Goal: Task Accomplishment & Management: Manage account settings

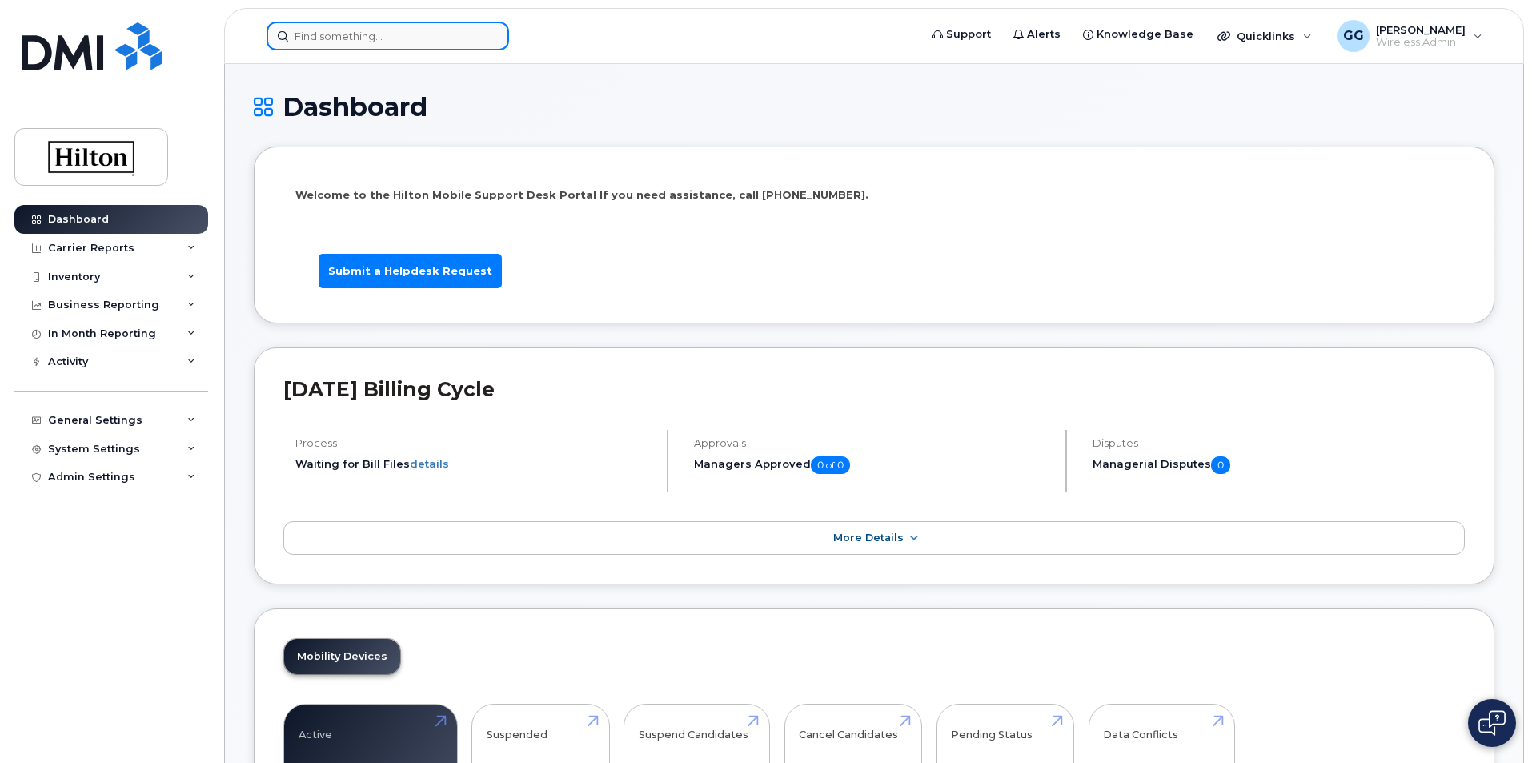
click at [318, 40] on input at bounding box center [387, 36] width 242 height 29
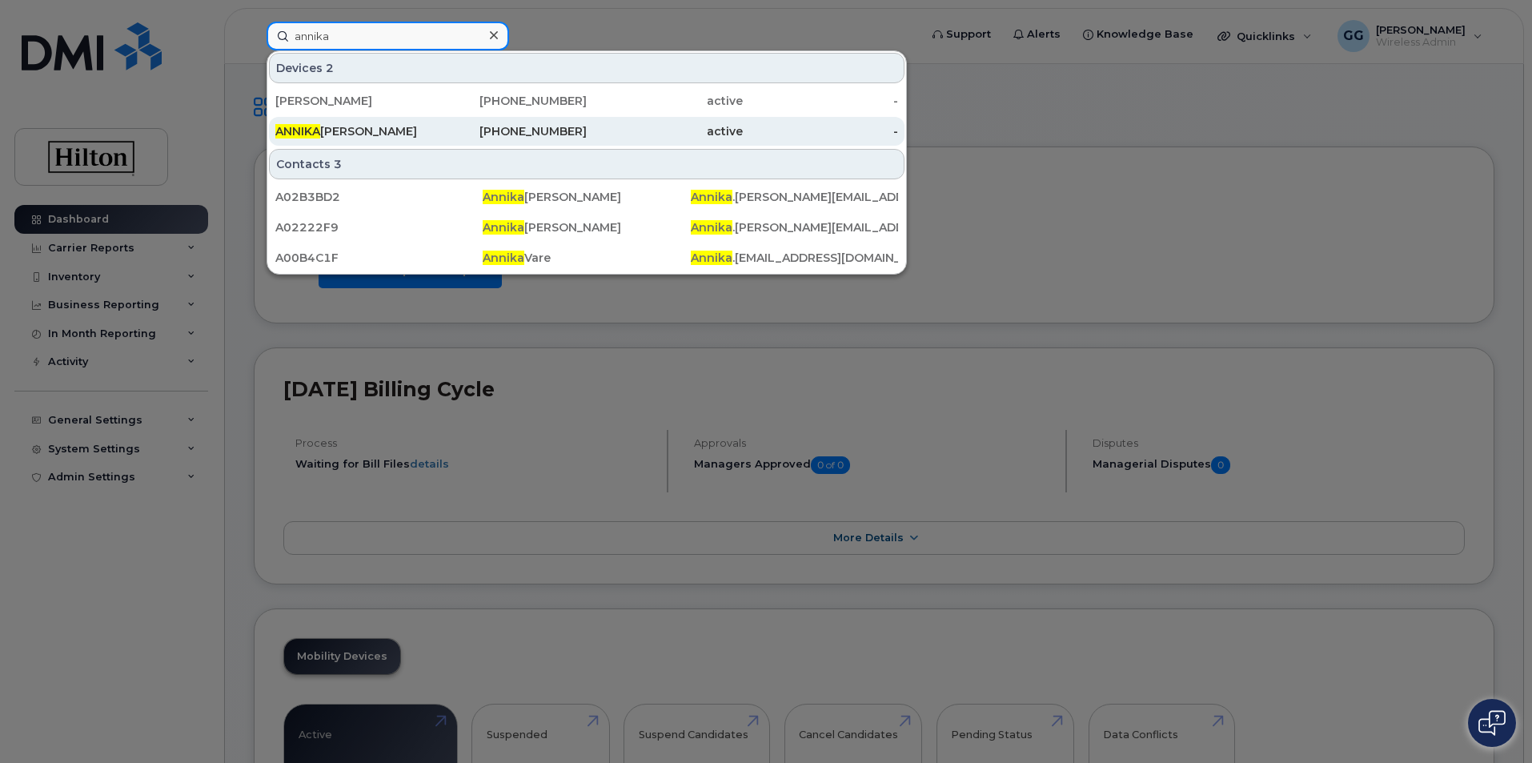
type input "annika"
click at [564, 128] on div "[PHONE_NUMBER]" at bounding box center [509, 131] width 156 height 16
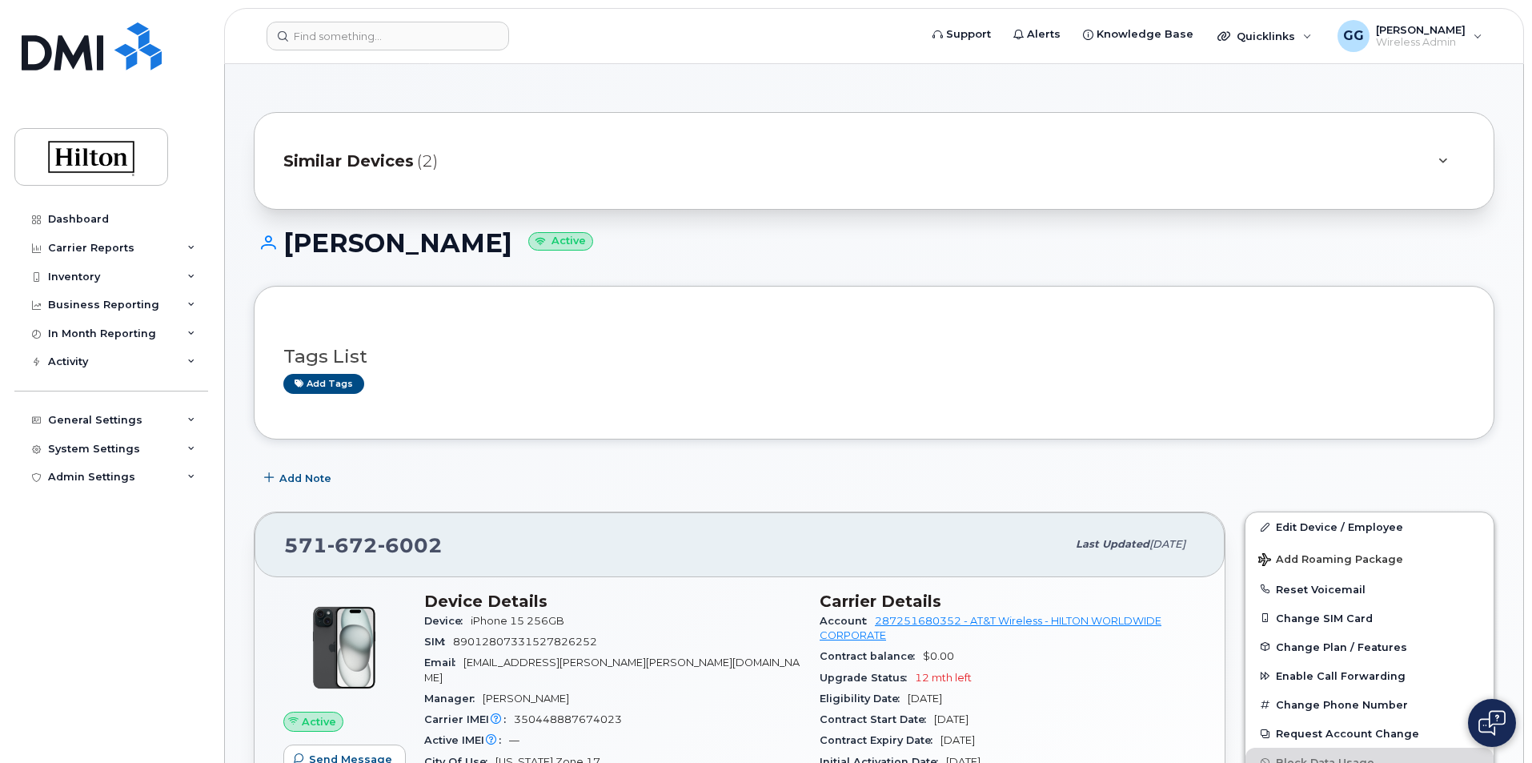
click at [1444, 157] on icon at bounding box center [1442, 161] width 9 height 10
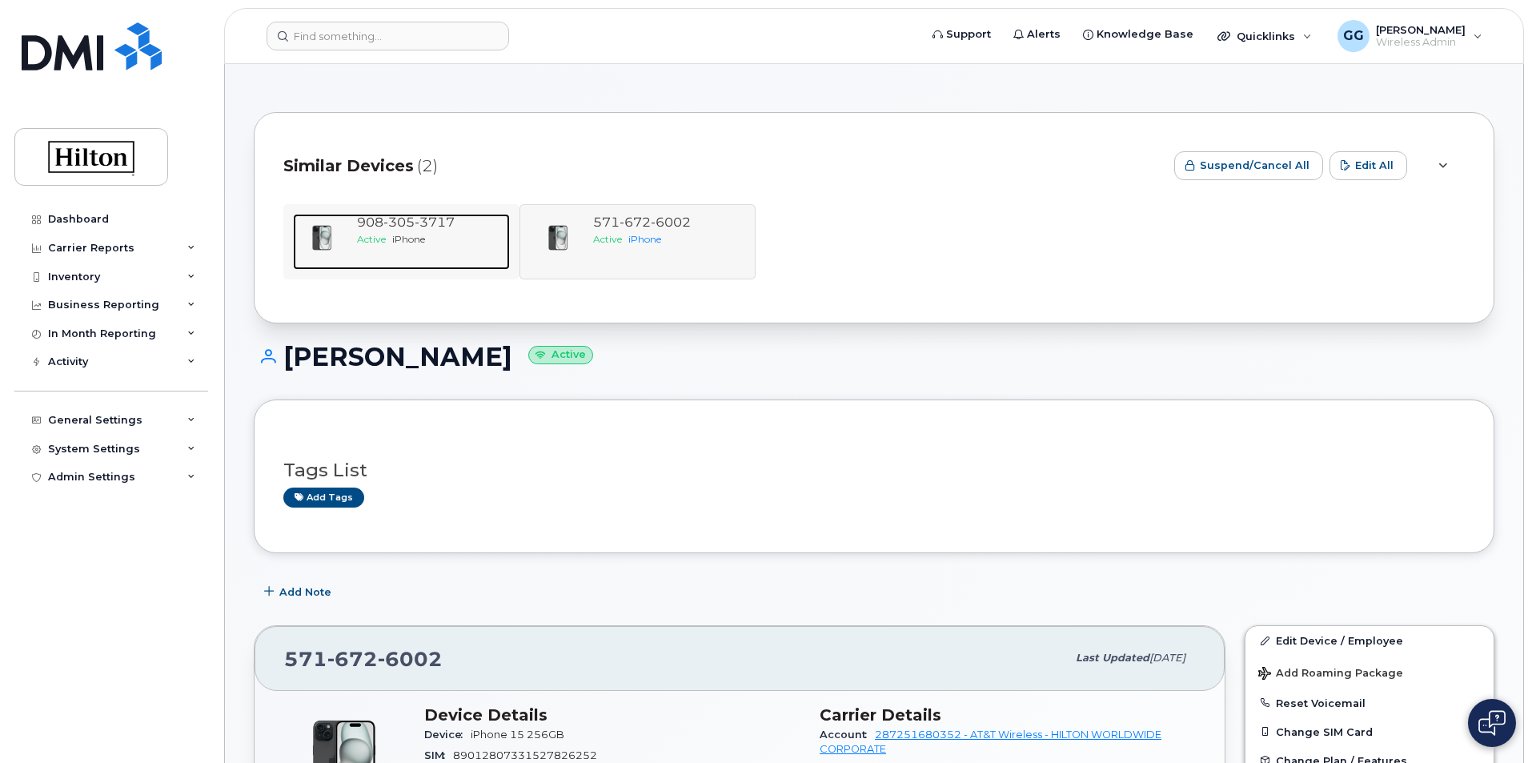
click at [415, 228] on span "305" at bounding box center [435, 221] width 40 height 15
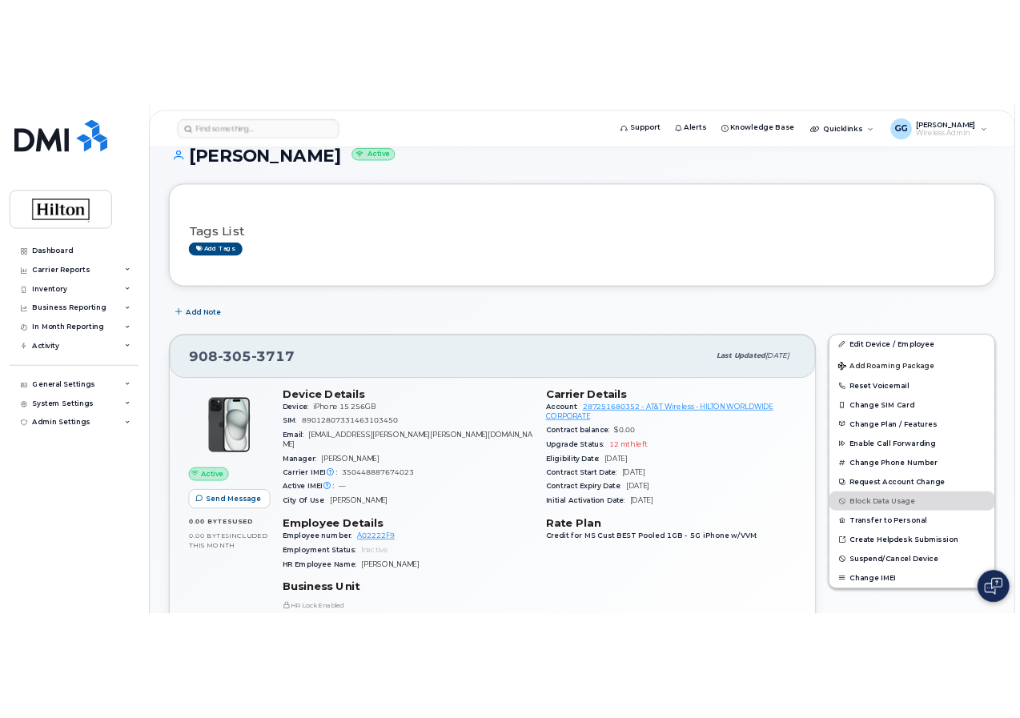
scroll to position [160, 0]
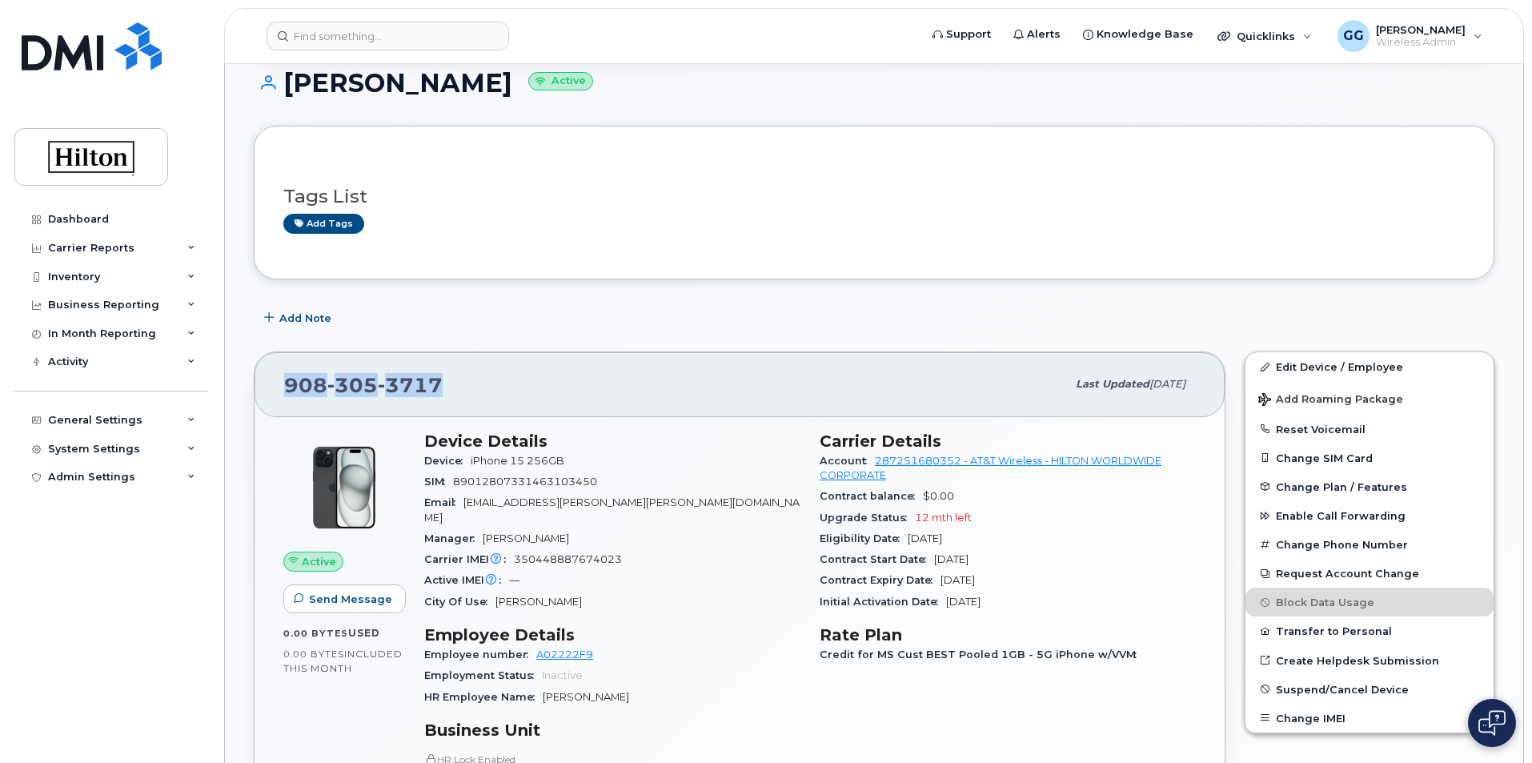
drag, startPoint x: 471, startPoint y: 378, endPoint x: 227, endPoint y: 379, distance: 244.1
copy span "[PHONE_NUMBER]"
click at [650, 396] on div "[PHONE_NUMBER]" at bounding box center [675, 384] width 782 height 34
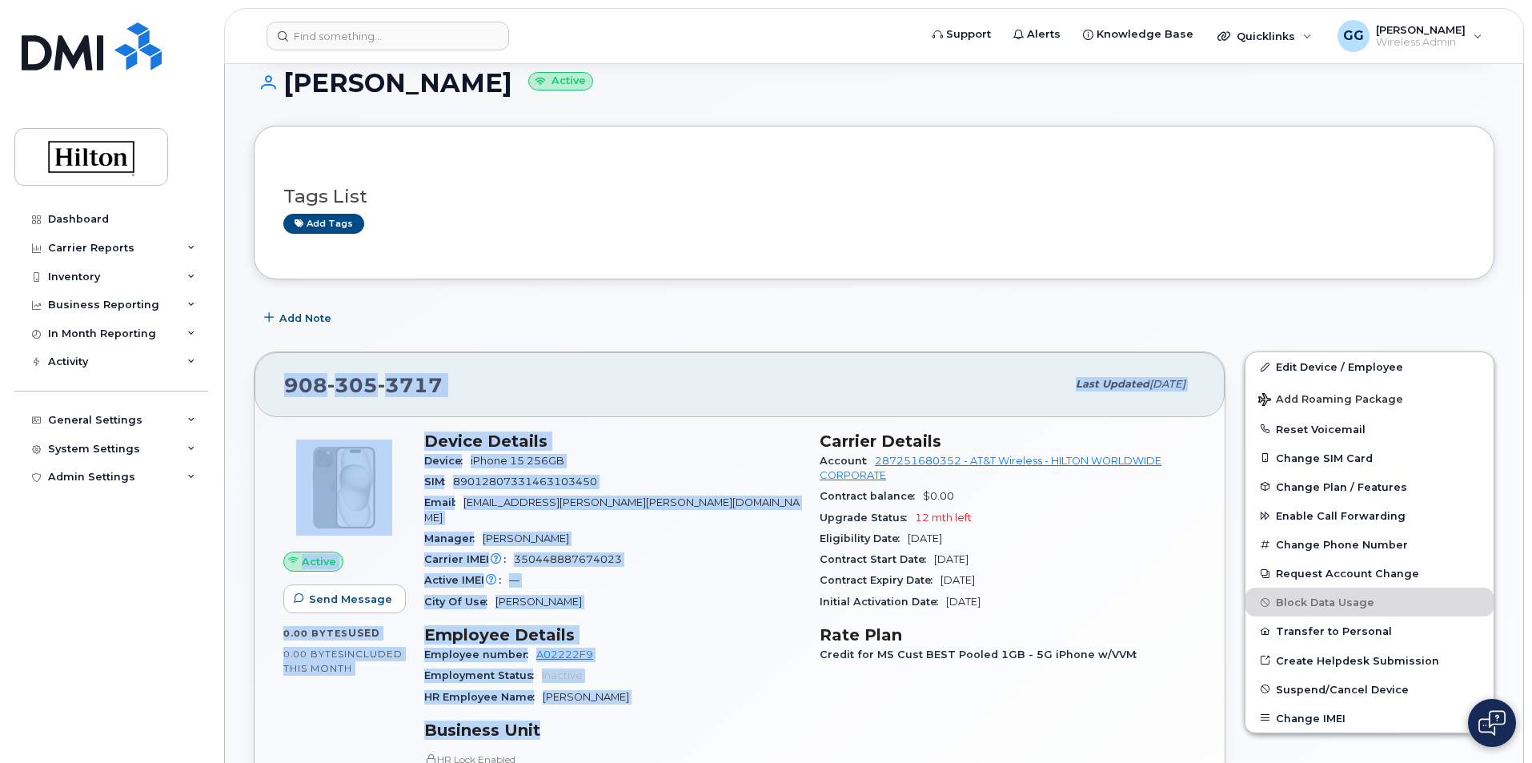
drag, startPoint x: 277, startPoint y: 383, endPoint x: 656, endPoint y: 701, distance: 495.3
click at [656, 701] on div "[PHONE_NUMBER] Last updated [DATE] Active Send Message 0.00 Bytes  used 0.00 By…" at bounding box center [740, 667] width 972 height 632
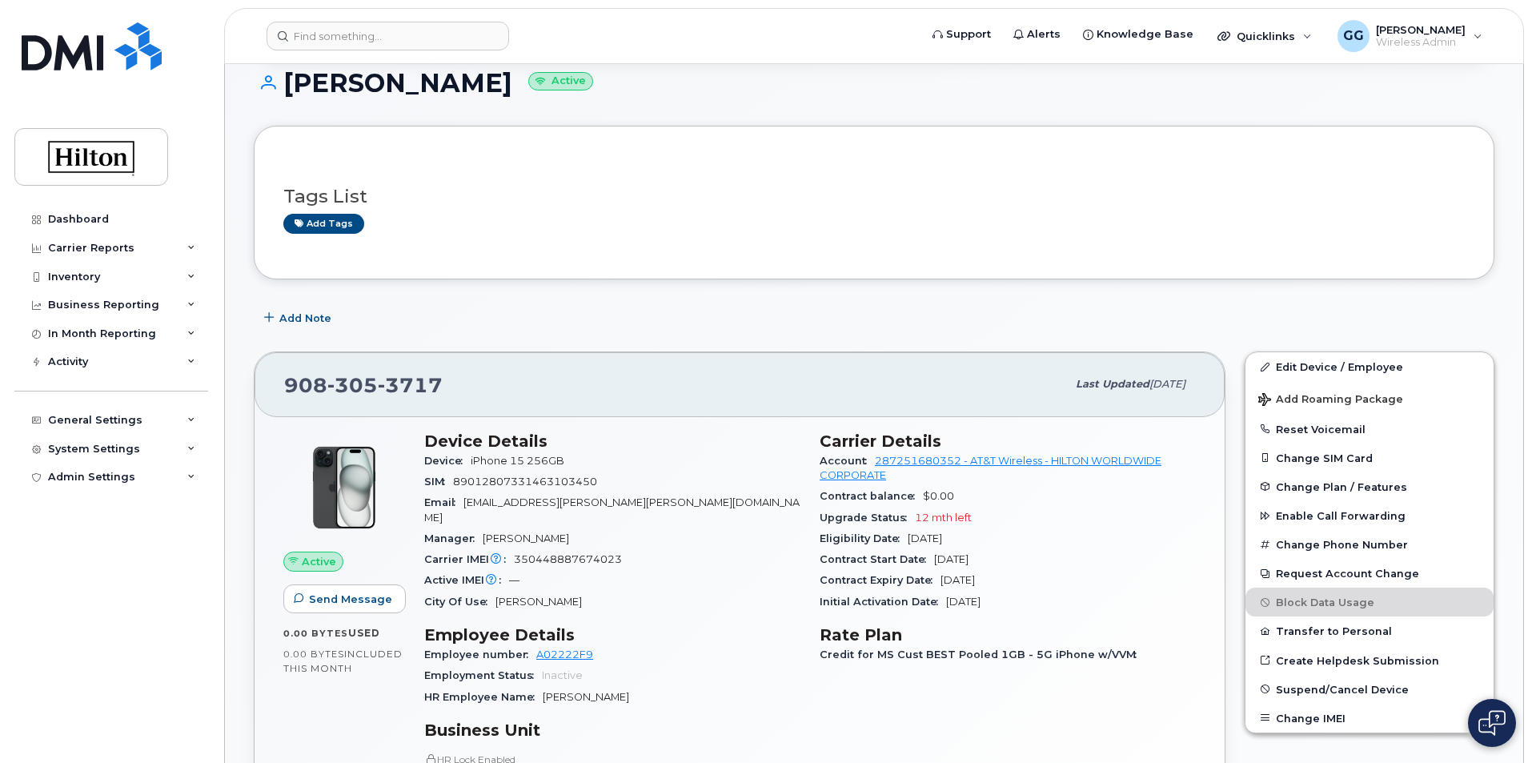
click at [720, 244] on div "Tags List Add tags" at bounding box center [873, 202] width 1181 height 94
drag, startPoint x: 478, startPoint y: 370, endPoint x: 306, endPoint y: 379, distance: 171.5
copy span "[PHONE_NUMBER]"
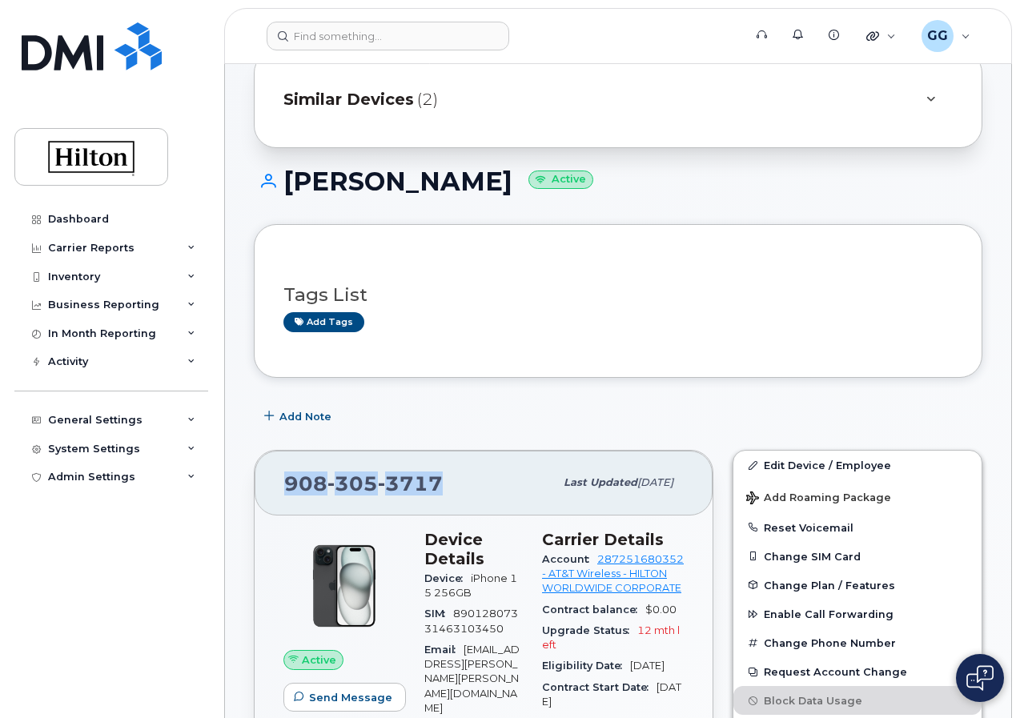
scroll to position [320, 0]
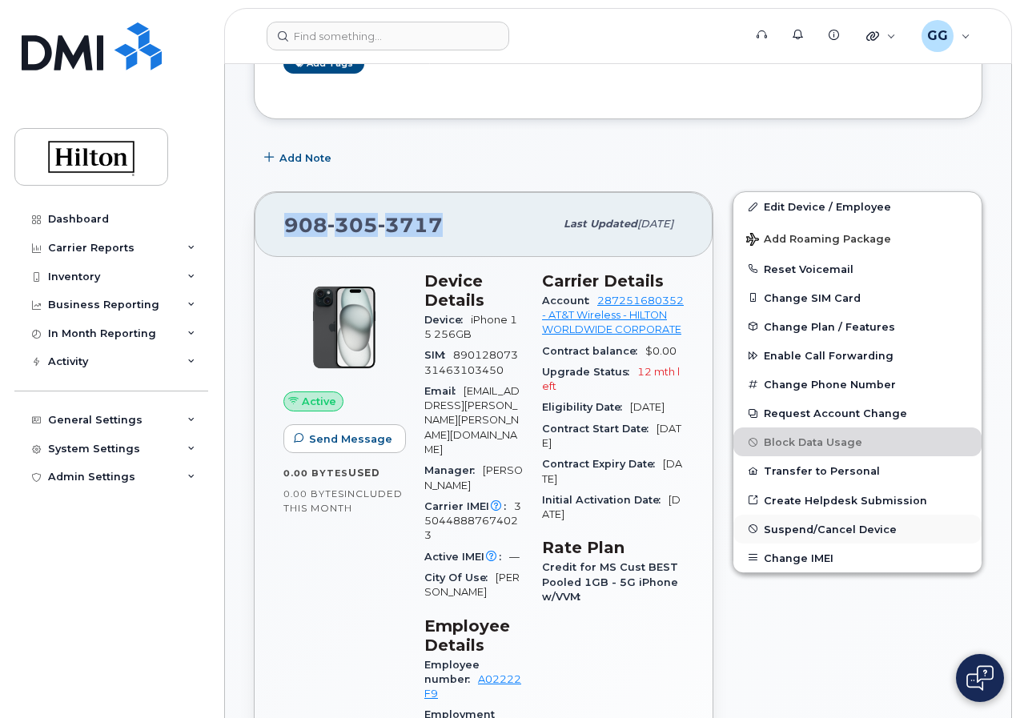
click at [855, 532] on span "Suspend/Cancel Device" at bounding box center [829, 529] width 133 height 12
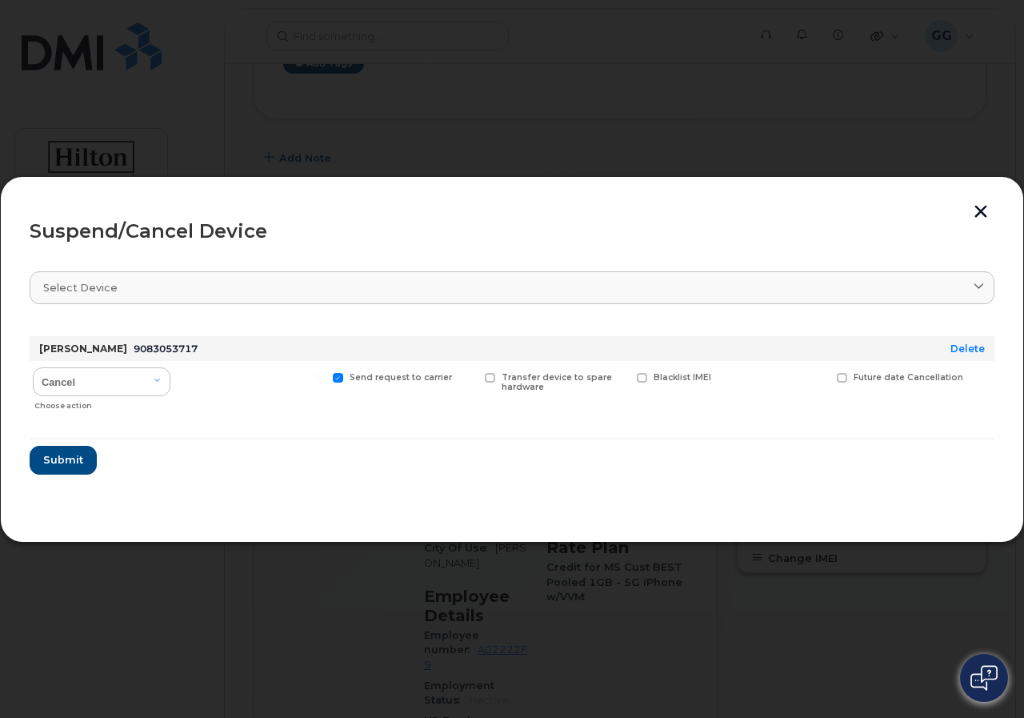
click at [979, 210] on button "button" at bounding box center [981, 213] width 24 height 17
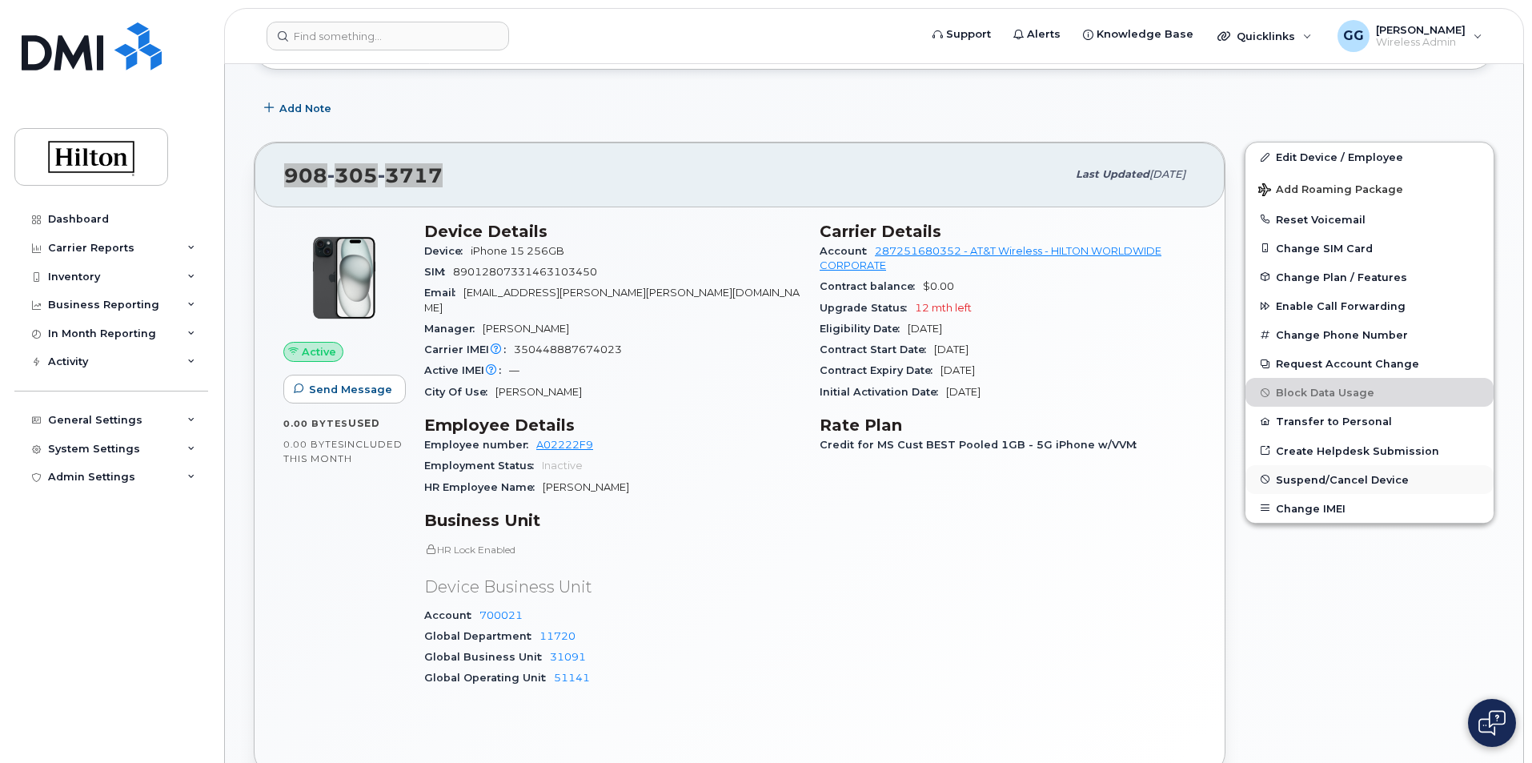
scroll to position [400, 0]
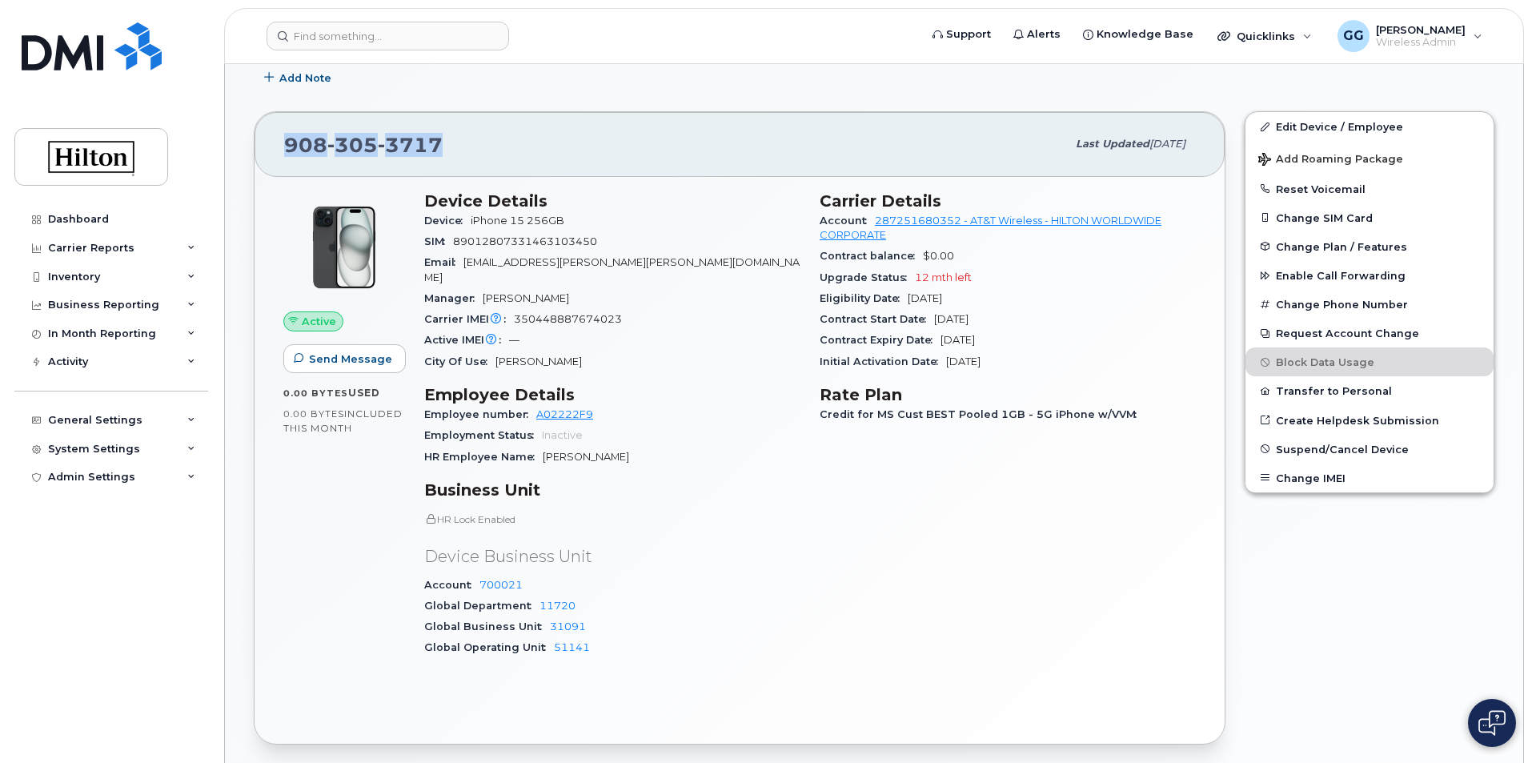
click at [312, 142] on span "[PHONE_NUMBER]" at bounding box center [363, 145] width 158 height 24
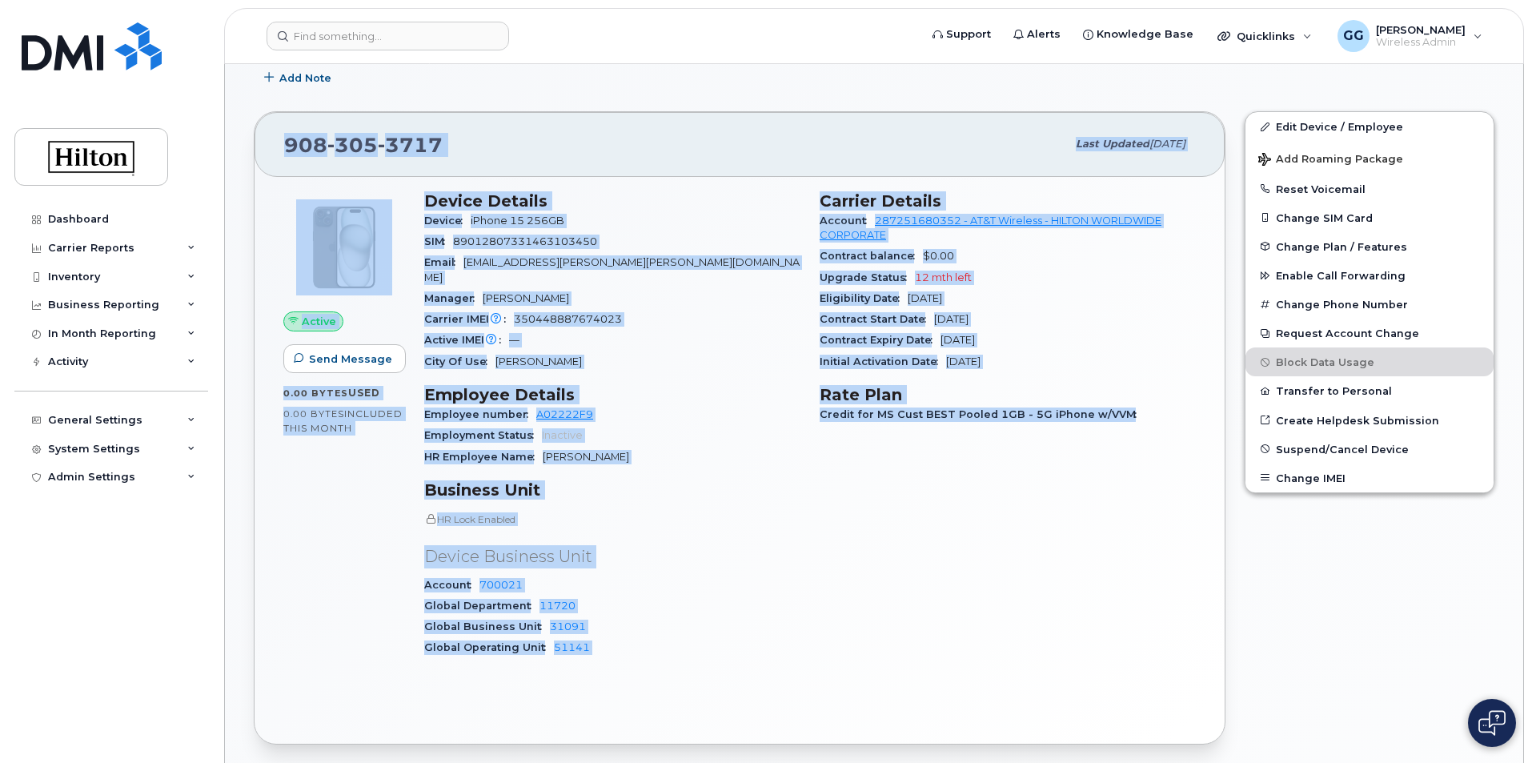
drag, startPoint x: 277, startPoint y: 138, endPoint x: 1228, endPoint y: 639, distance: 1075.3
click at [1228, 639] on div "[PHONE_NUMBER] Last updated [DATE] Active Send Message 0.00 Bytes  used 0.00 By…" at bounding box center [739, 427] width 991 height 651
copy div "557 551 9777 Lore ipsumdo Sit 47, 1278 Ametco Adip Elitsed 1.99 Doeiu  temp 4.7…"
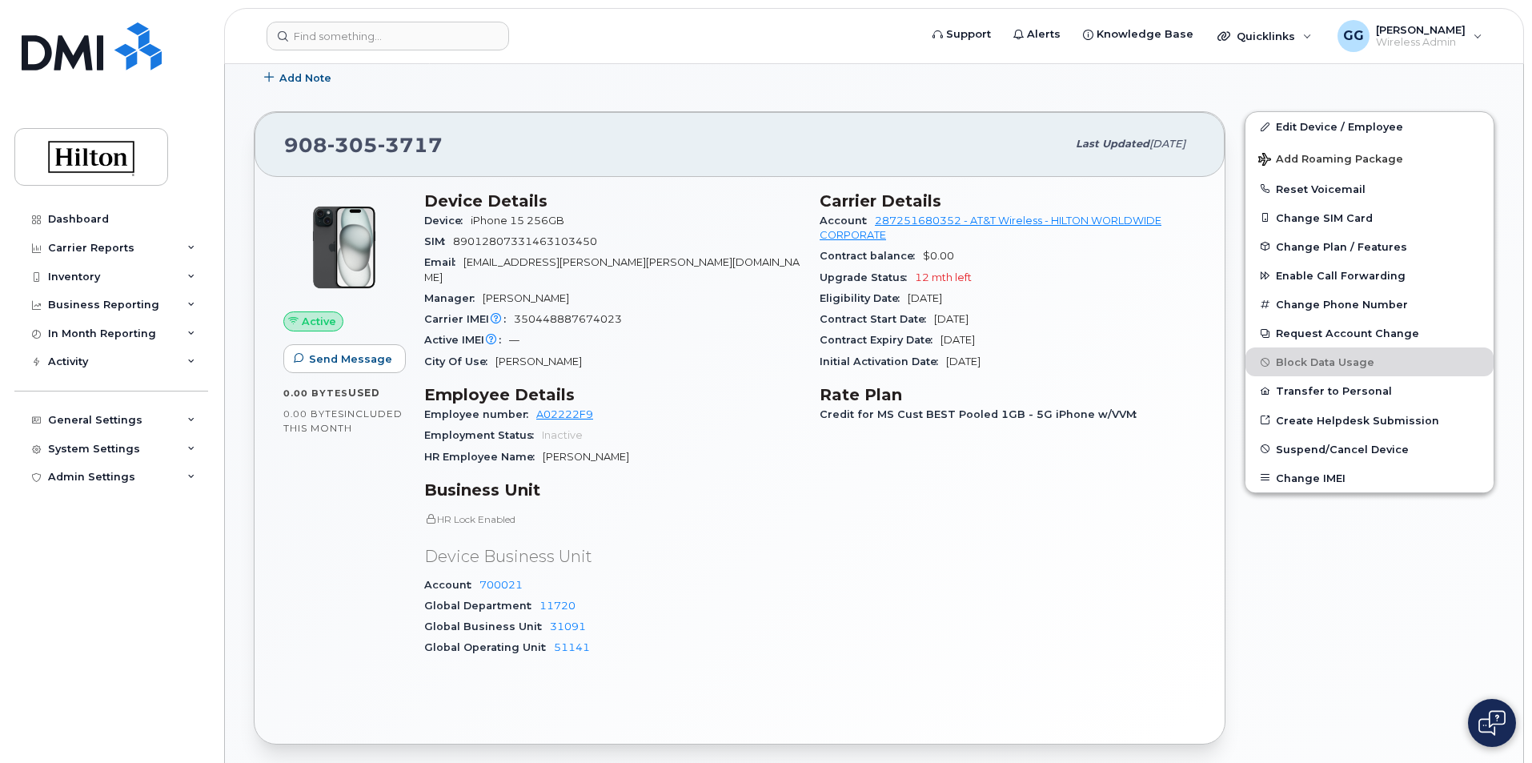
click at [1292, 581] on div "Edit Device / Employee Add Roaming Package Reset Voicemail Change SIM Card Chan…" at bounding box center [1369, 427] width 269 height 651
click at [1345, 449] on span "Suspend/Cancel Device" at bounding box center [1342, 449] width 133 height 12
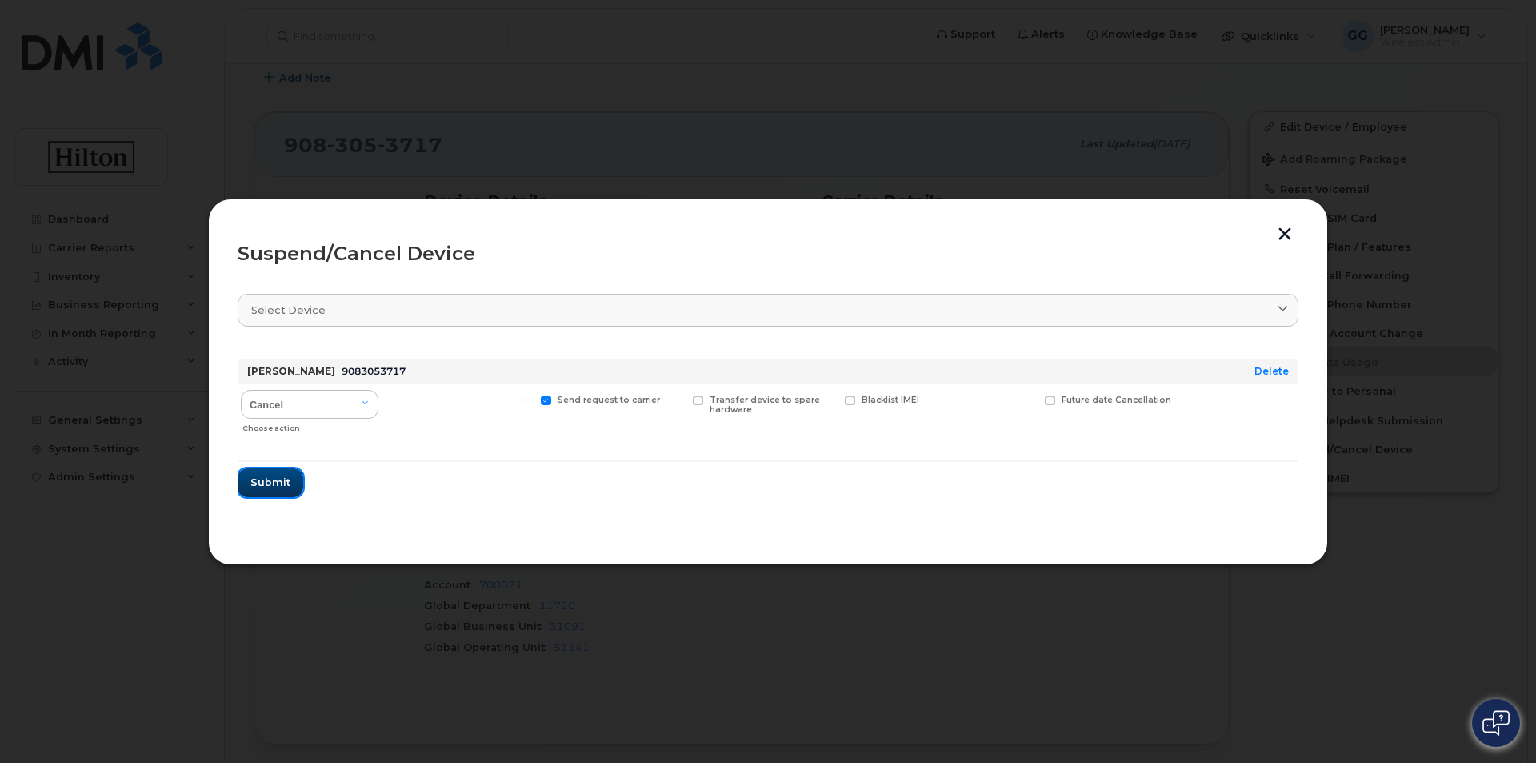
click at [278, 476] on span "Submit" at bounding box center [270, 482] width 40 height 15
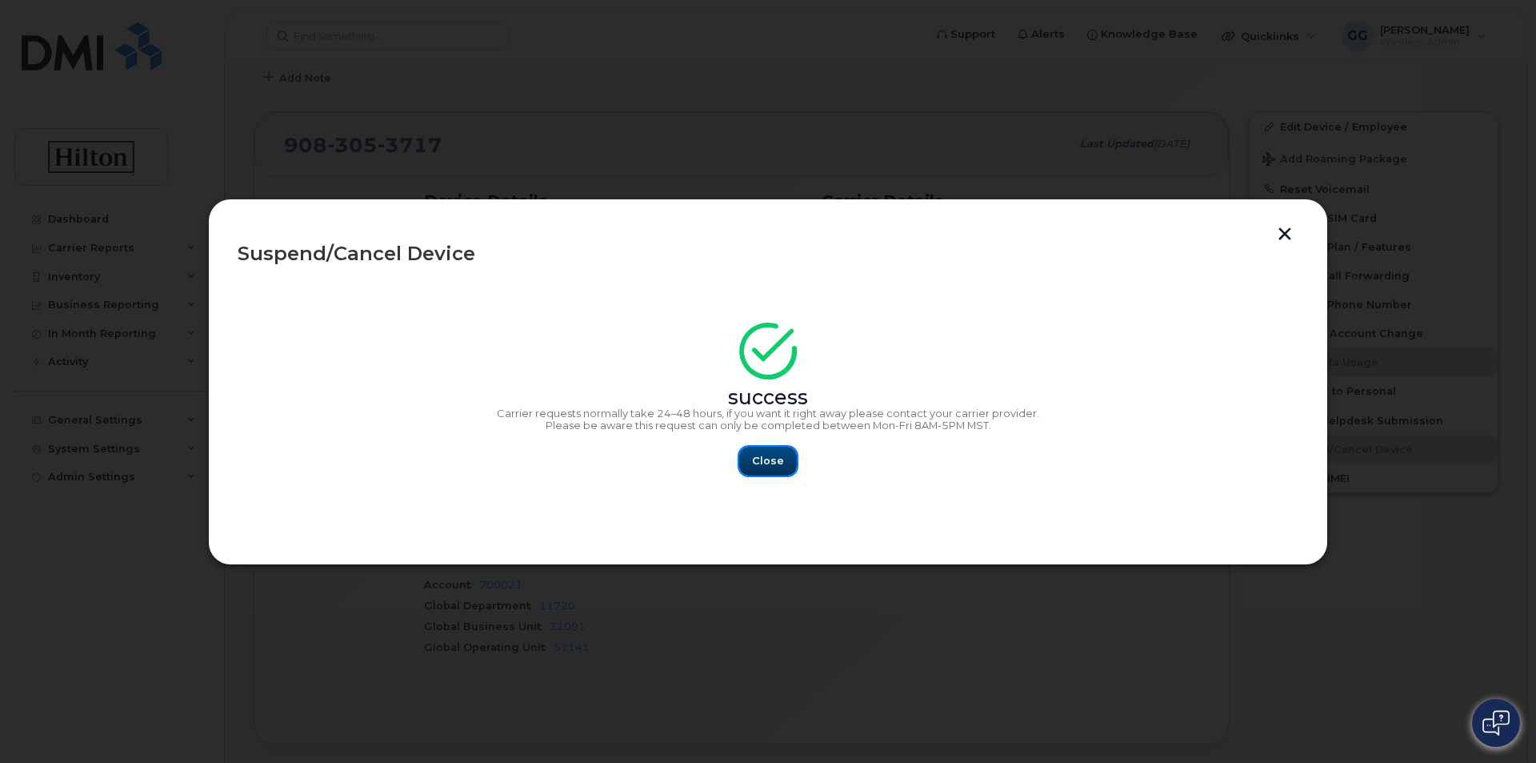
click at [771, 461] on span "Close" at bounding box center [768, 460] width 32 height 15
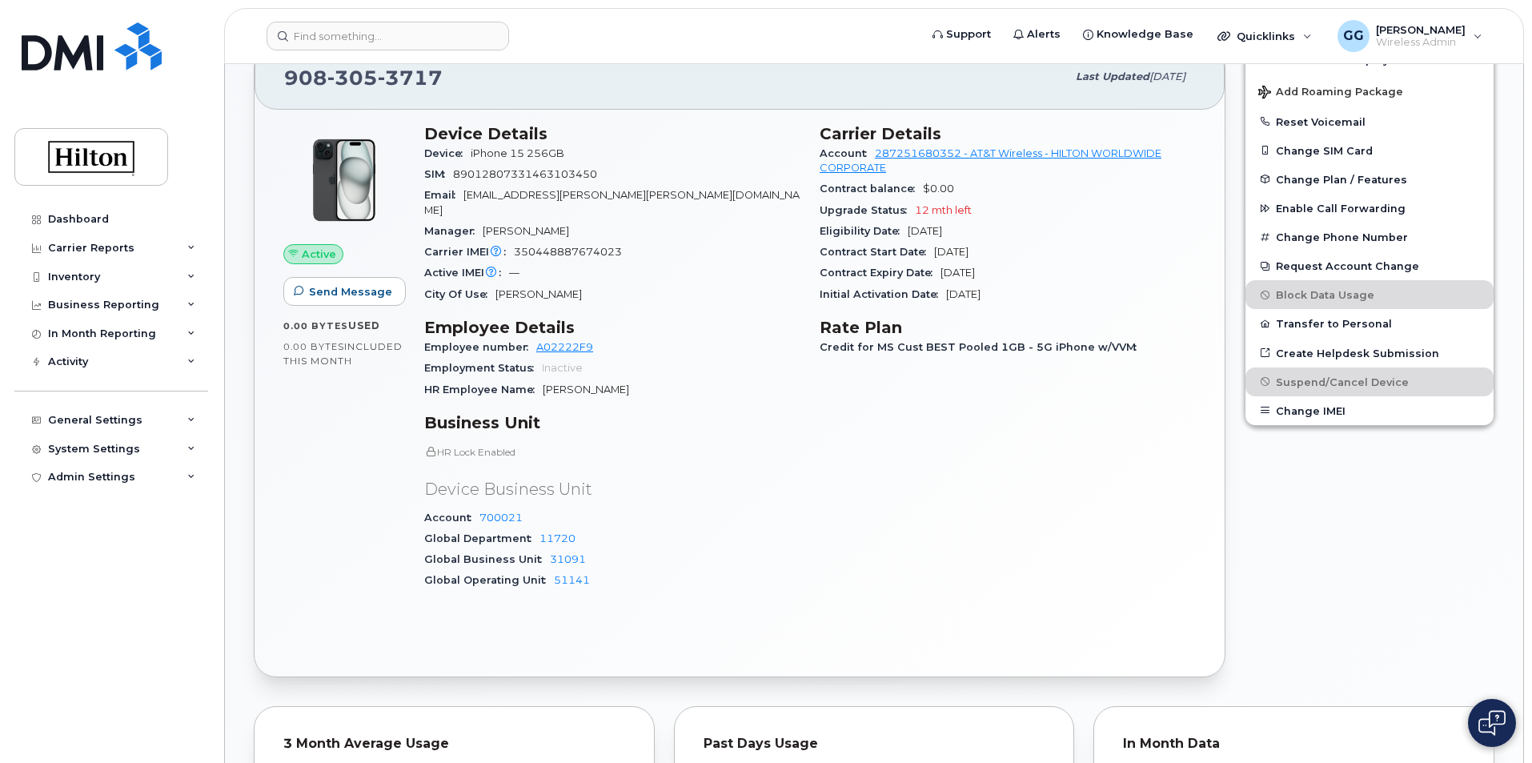
scroll to position [80, 0]
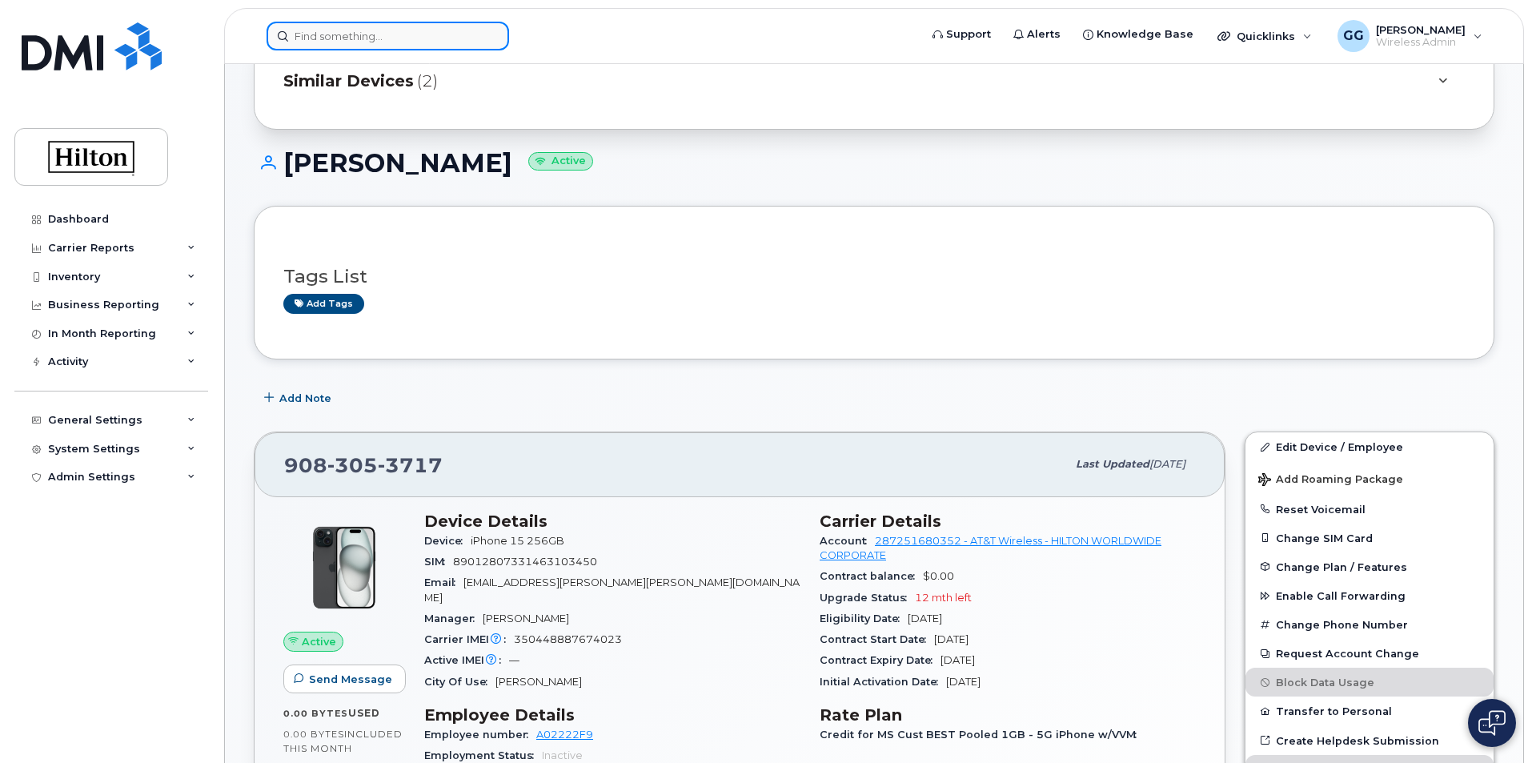
click at [306, 46] on input at bounding box center [387, 36] width 242 height 29
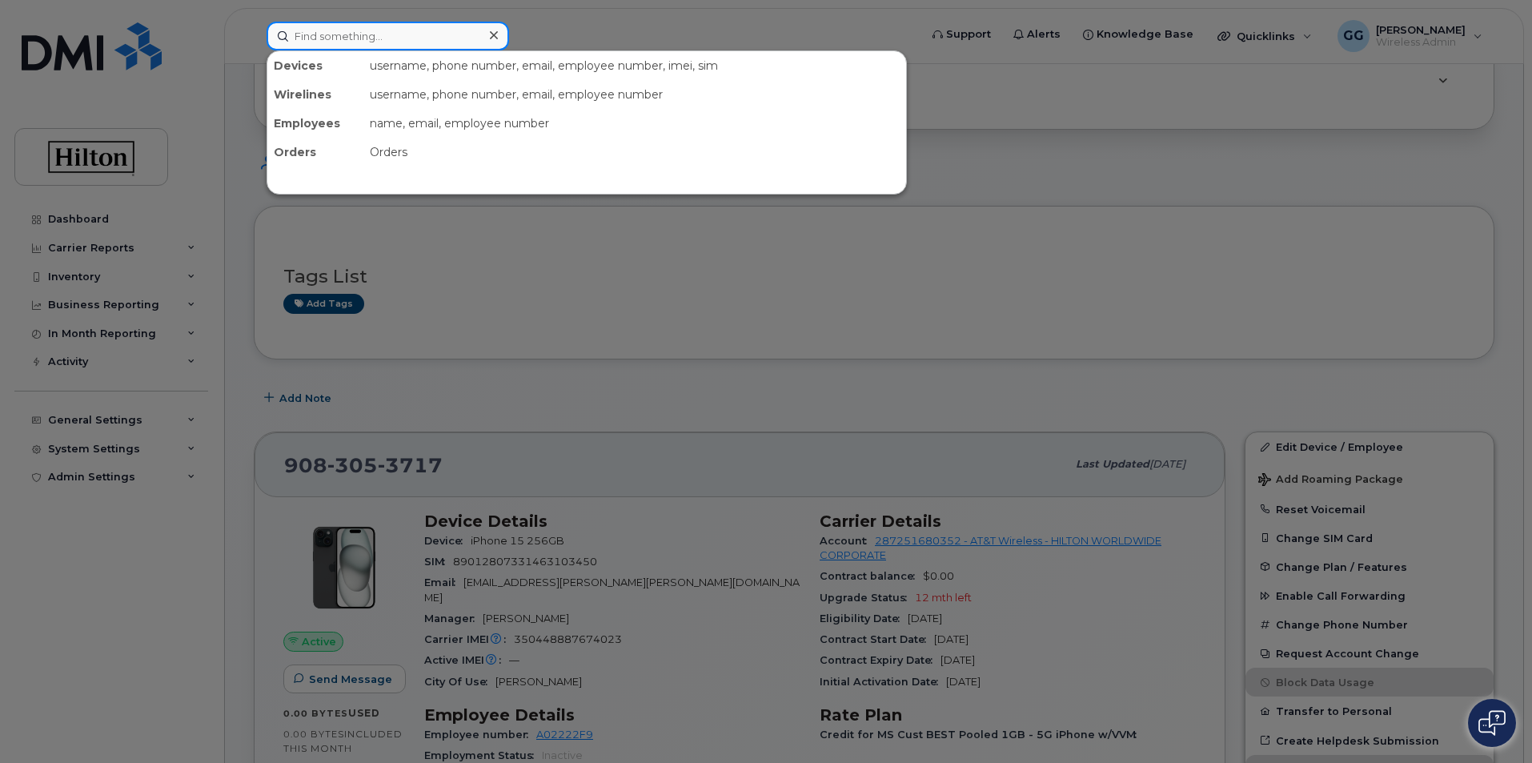
paste input "[PHONE_NUMBER]"
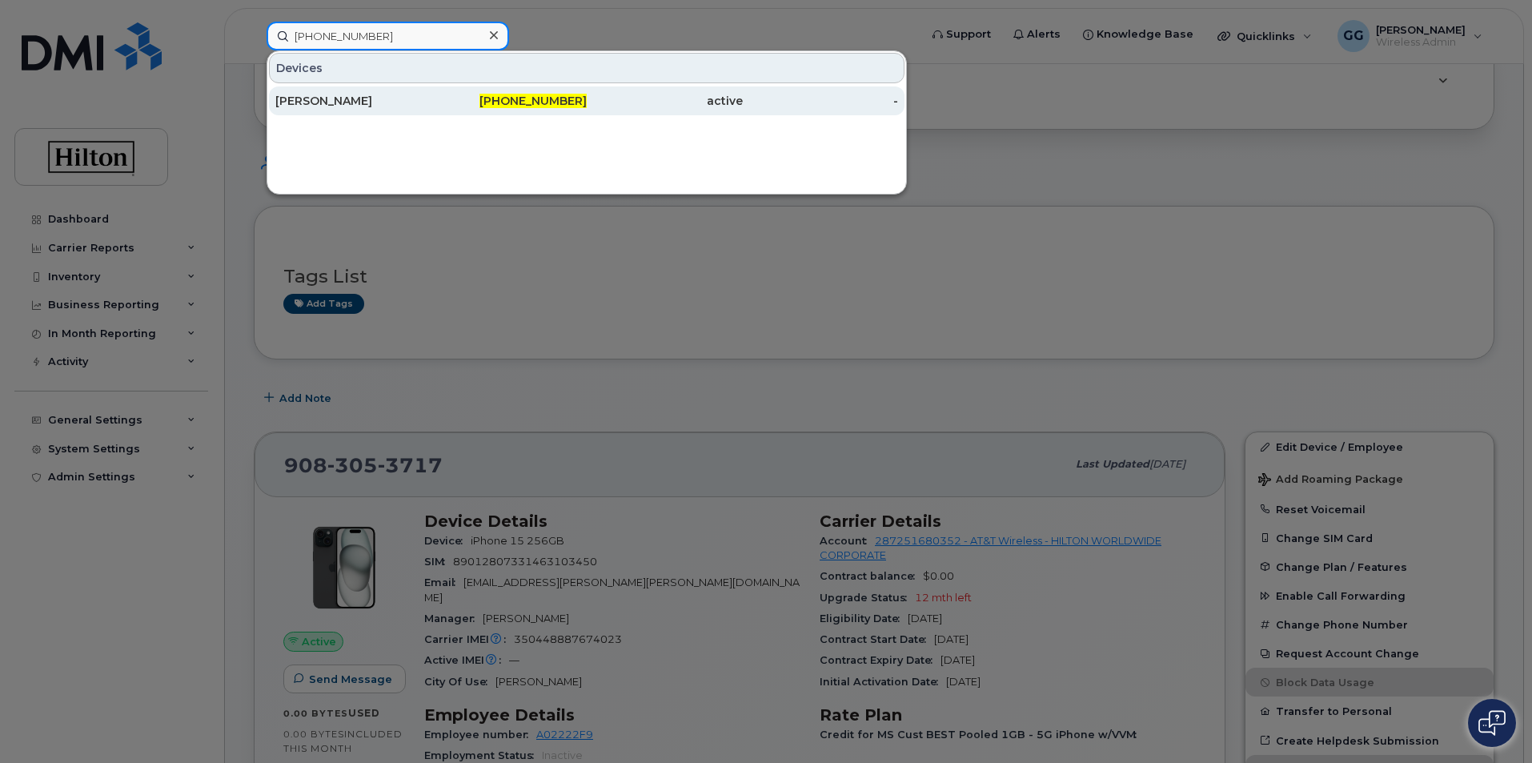
type input "[PHONE_NUMBER]"
click at [543, 103] on span "[PHONE_NUMBER]" at bounding box center [532, 101] width 107 height 14
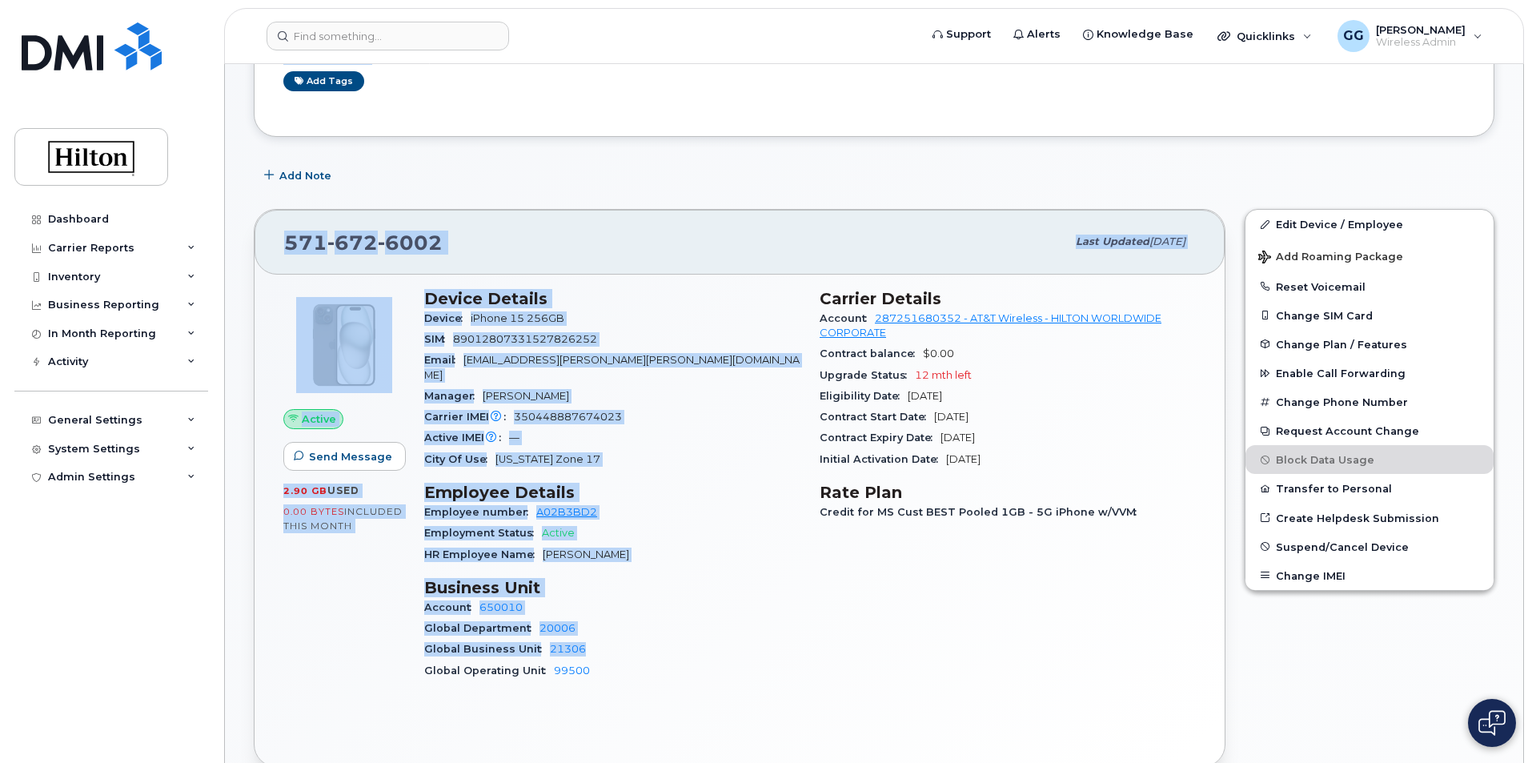
scroll to position [320, 0]
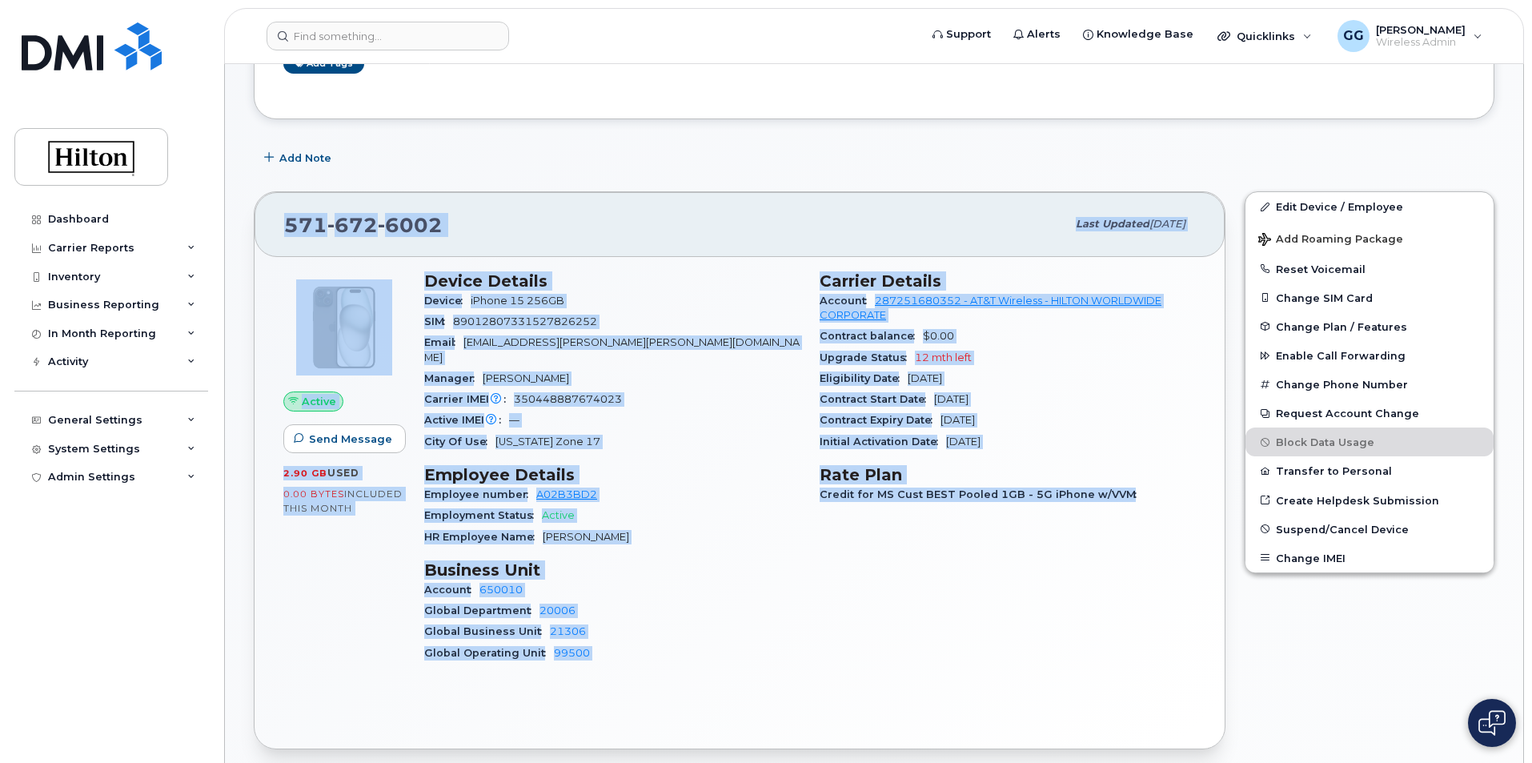
drag, startPoint x: 282, startPoint y: 241, endPoint x: 1146, endPoint y: 573, distance: 925.9
copy div "ANNIKA HOFFMAN Active Tags List Add tags Add Note 571 672 6002 Last updated Aug…"
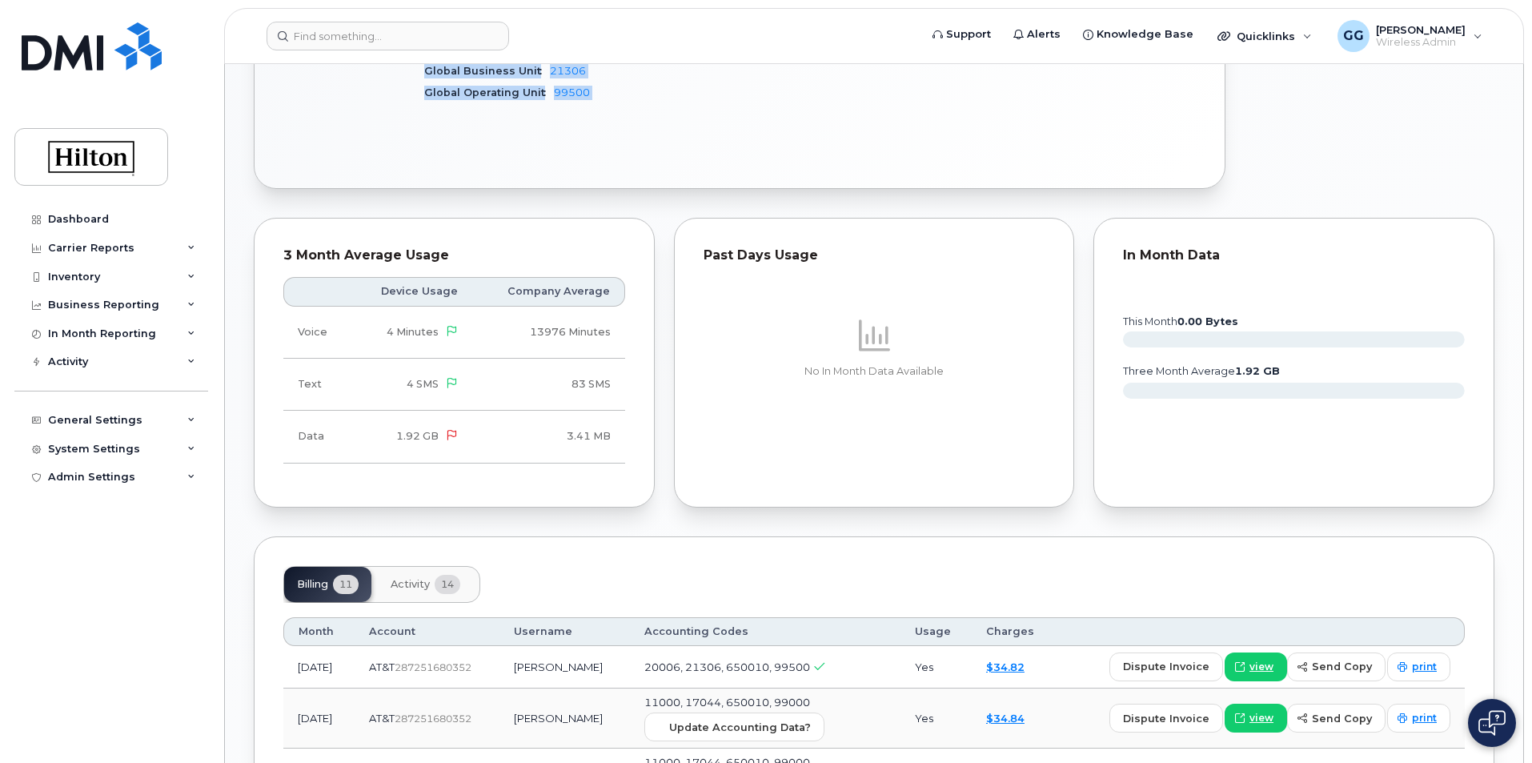
scroll to position [400, 0]
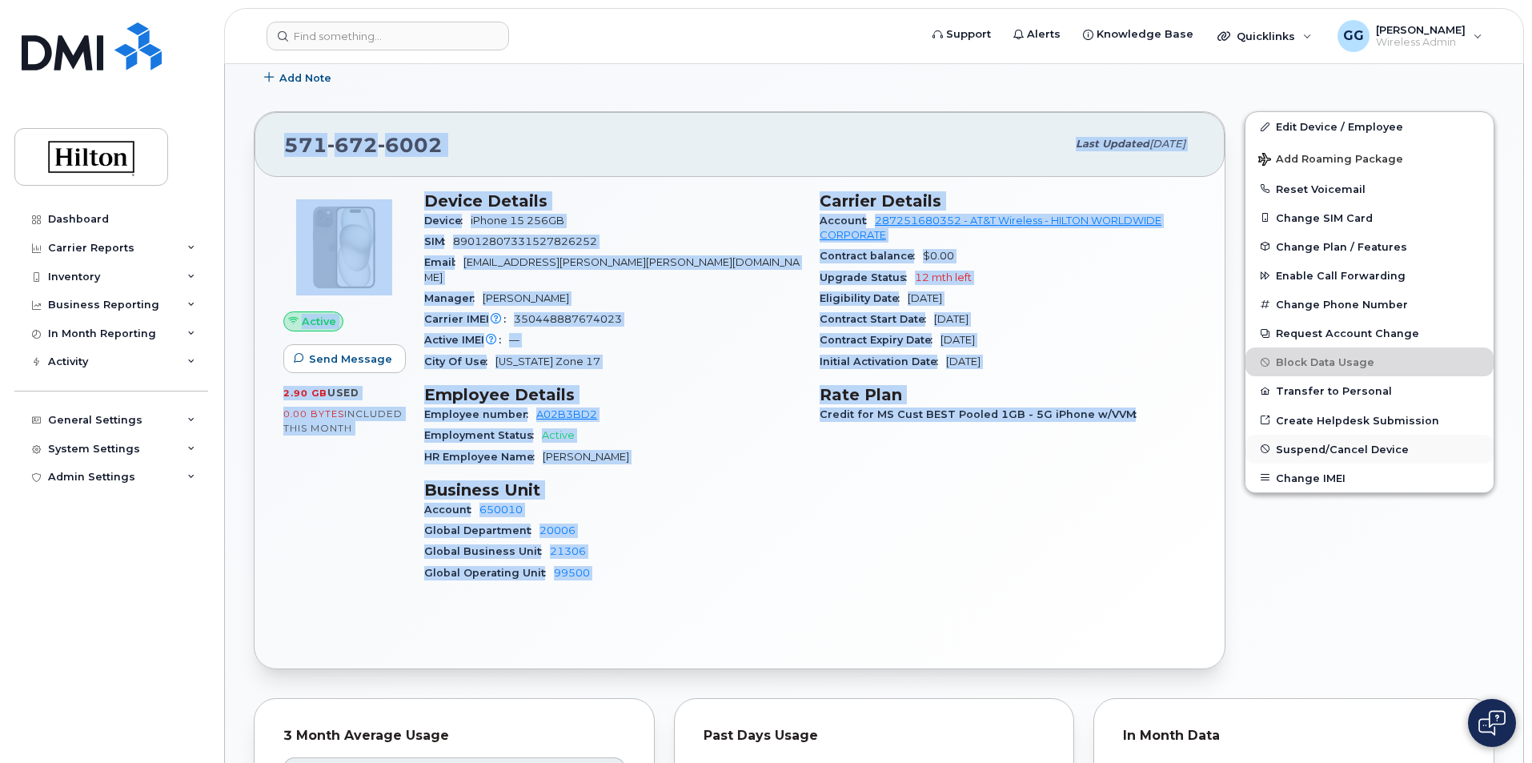
click at [1377, 448] on span "Suspend/Cancel Device" at bounding box center [1342, 449] width 133 height 12
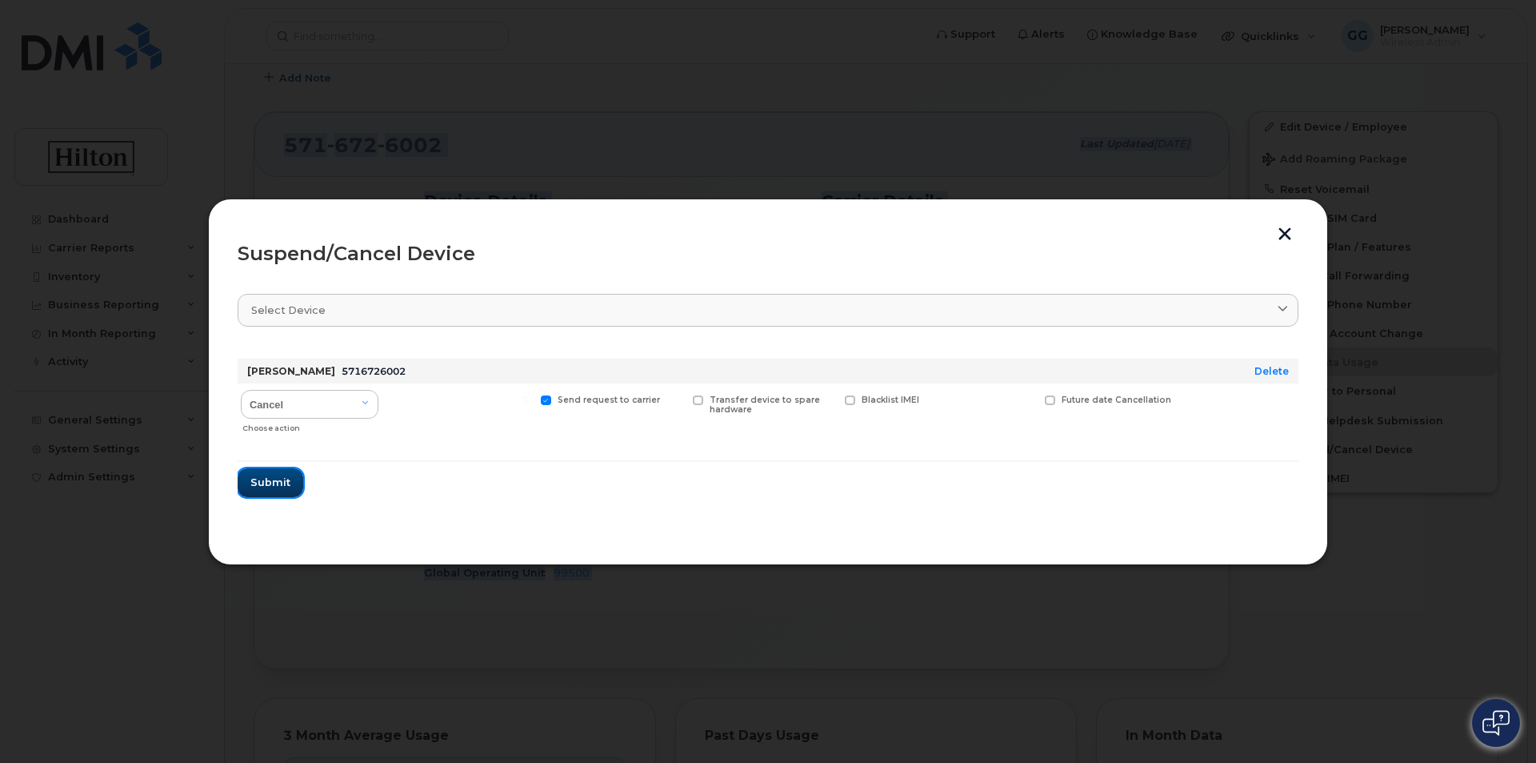
click at [284, 480] on span "Submit" at bounding box center [270, 482] width 40 height 15
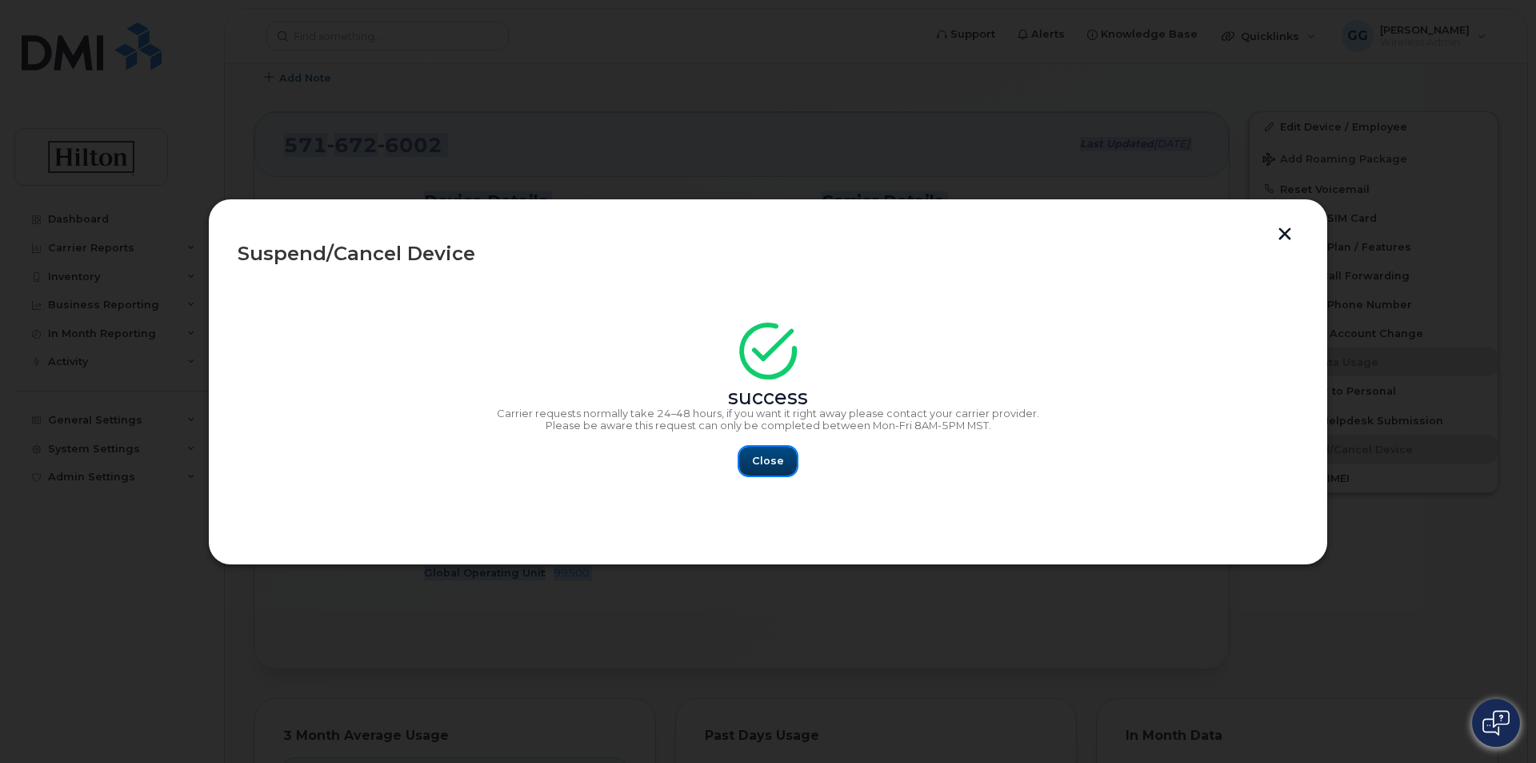
click at [775, 461] on span "Close" at bounding box center [768, 460] width 32 height 15
